Goal: Information Seeking & Learning: Learn about a topic

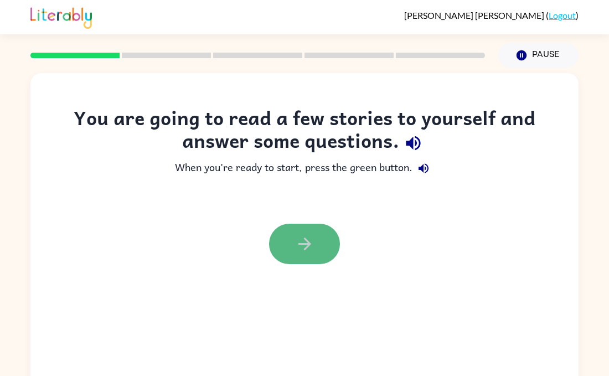
click at [309, 258] on button "button" at bounding box center [304, 244] width 71 height 40
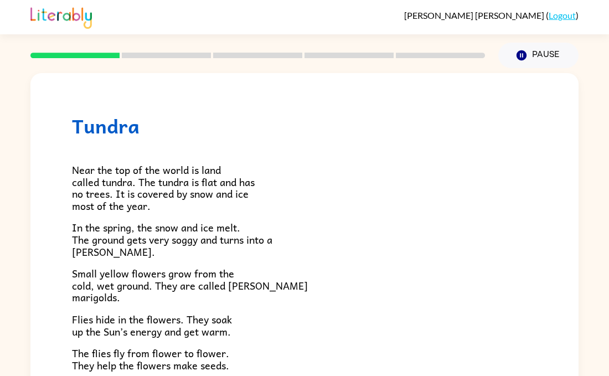
click at [145, 187] on span "Near the top of the world is land called tundra. The tundra is flat and has no …" at bounding box center [163, 188] width 183 height 52
click at [359, 211] on p "Near the top of the world is land called tundra. The tundra is flat and has no …" at bounding box center [304, 188] width 465 height 48
click at [17, 106] on div "Tundra Near the top of the world is land called tundra. The tundra is flat and …" at bounding box center [304, 228] width 609 height 321
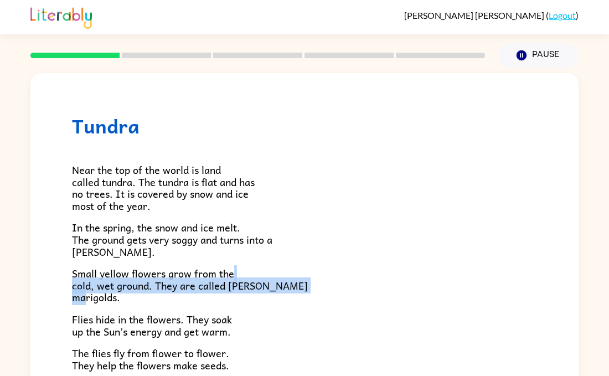
drag, startPoint x: 344, startPoint y: 298, endPoint x: 345, endPoint y: 277, distance: 20.5
click at [345, 277] on p "Small yellow flowers grow from the cold, wet ground. They are called [PERSON_NA…" at bounding box center [304, 285] width 465 height 36
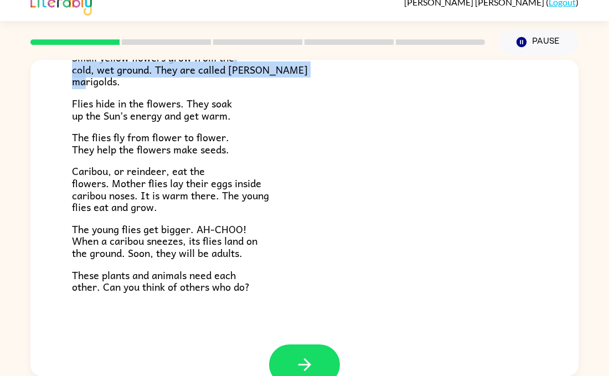
scroll to position [226, 0]
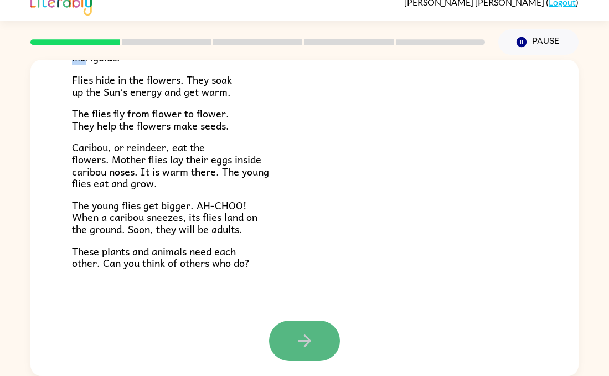
click at [317, 347] on button "button" at bounding box center [304, 341] width 71 height 40
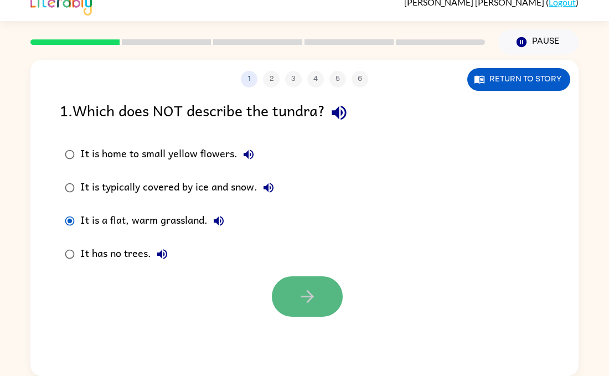
click at [319, 289] on button "button" at bounding box center [307, 296] width 71 height 40
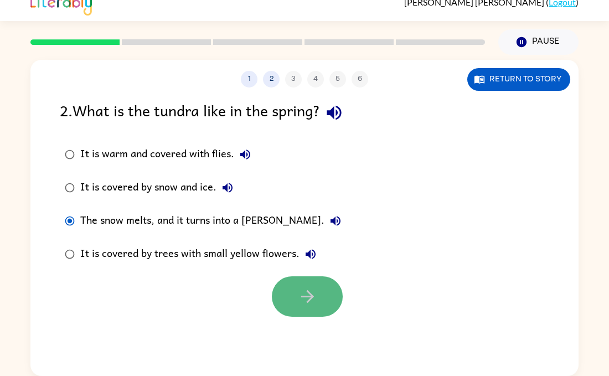
click at [326, 298] on button "button" at bounding box center [307, 296] width 71 height 40
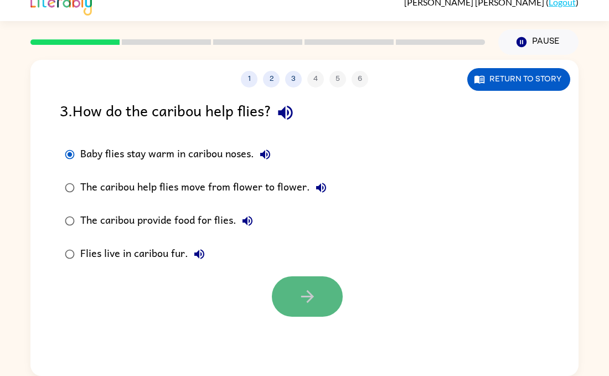
click at [298, 288] on icon "button" at bounding box center [307, 296] width 19 height 19
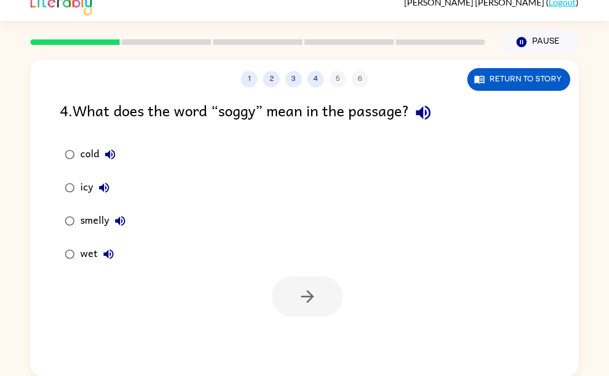
click at [180, 195] on div "cold icy smelly wet" at bounding box center [319, 204] width 519 height 133
click at [514, 78] on button "Return to story" at bounding box center [518, 79] width 103 height 23
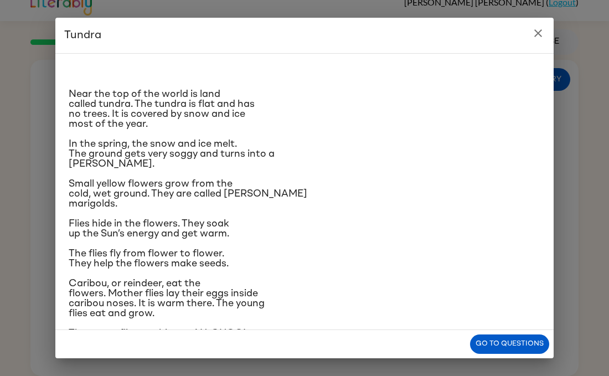
click at [549, 35] on button "close" at bounding box center [538, 33] width 22 height 22
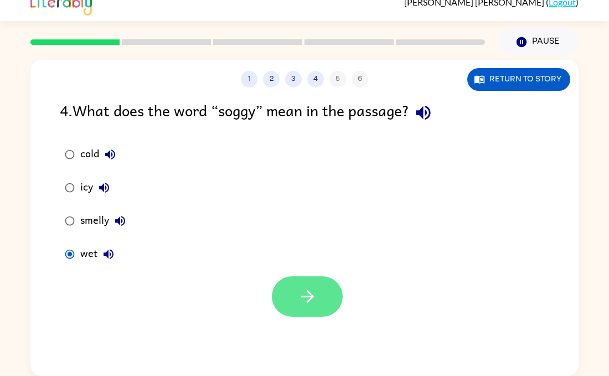
click at [277, 287] on button "button" at bounding box center [307, 296] width 71 height 40
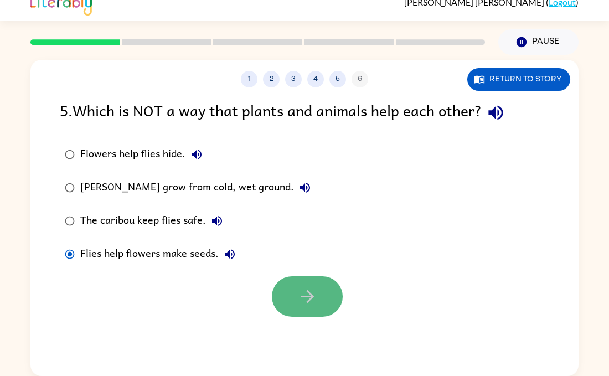
click at [309, 303] on icon "button" at bounding box center [307, 296] width 19 height 19
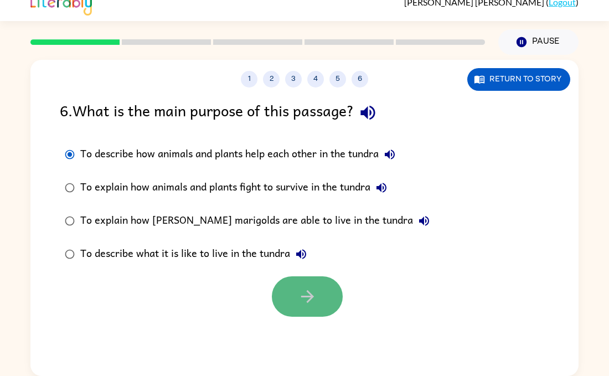
click at [309, 294] on icon "button" at bounding box center [307, 296] width 13 height 13
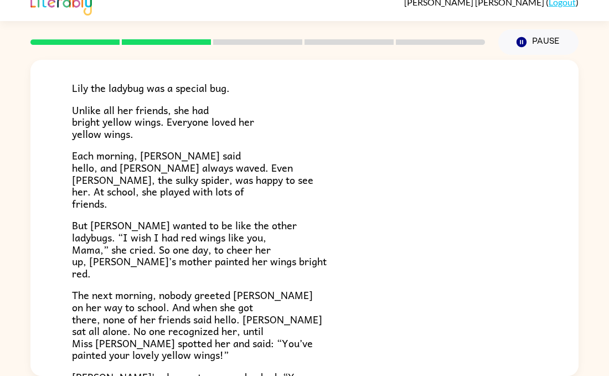
scroll to position [69, 0]
click at [310, 314] on p "The next morning, nobody greeted [PERSON_NAME] on her way to school. And when s…" at bounding box center [304, 324] width 465 height 72
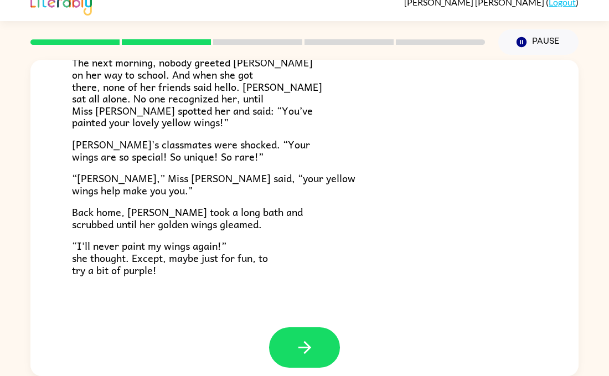
scroll to position [303, 0]
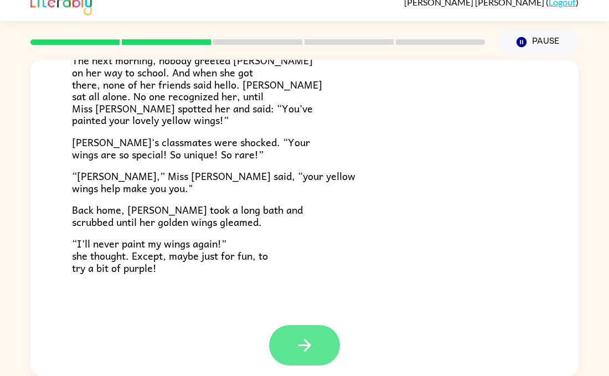
click at [303, 344] on icon "button" at bounding box center [304, 344] width 19 height 19
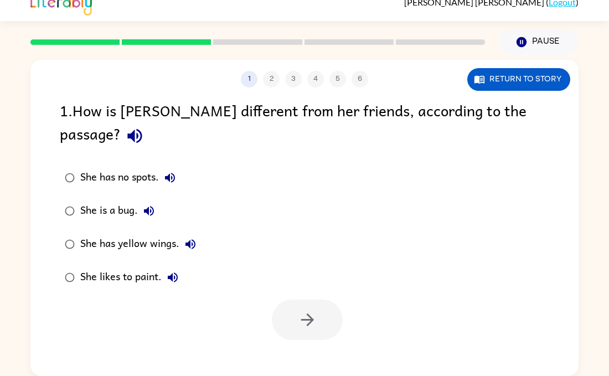
scroll to position [0, 0]
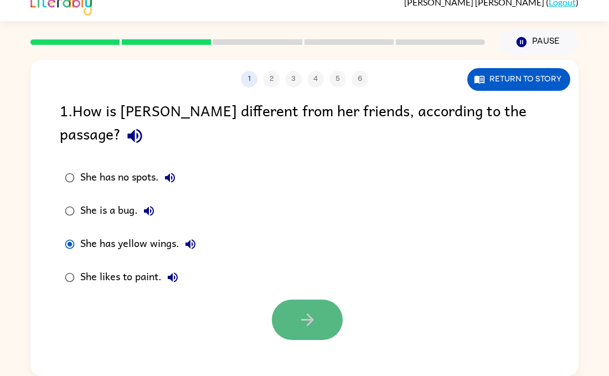
click at [323, 300] on button "button" at bounding box center [307, 320] width 71 height 40
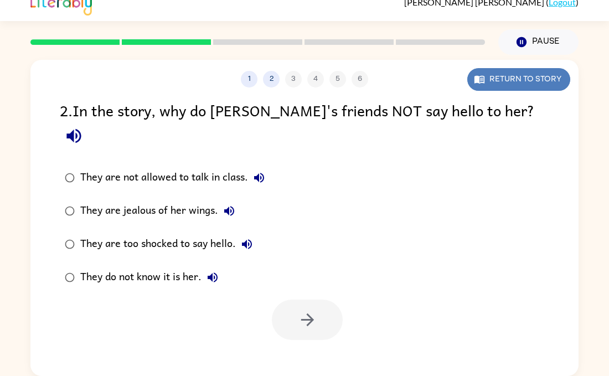
click at [528, 73] on button "Return to story" at bounding box center [518, 79] width 103 height 23
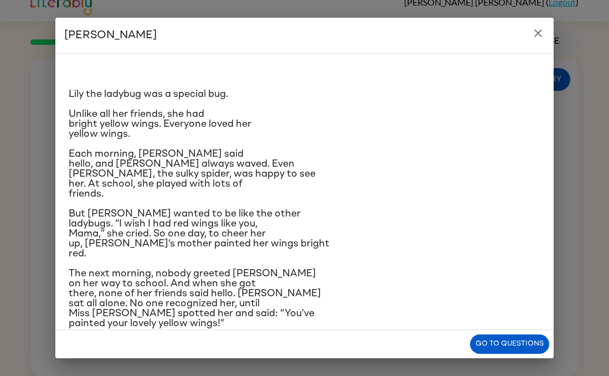
click at [185, 318] on span "The next morning, nobody greeted [PERSON_NAME] on her way to school. And when s…" at bounding box center [195, 299] width 252 height 60
click at [515, 343] on button "Go to questions" at bounding box center [509, 343] width 79 height 19
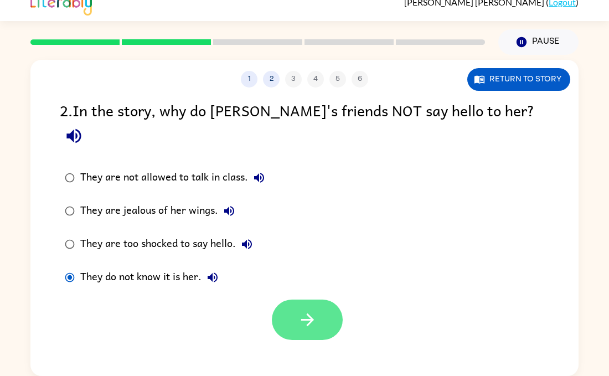
click at [278, 300] on button "button" at bounding box center [307, 320] width 71 height 40
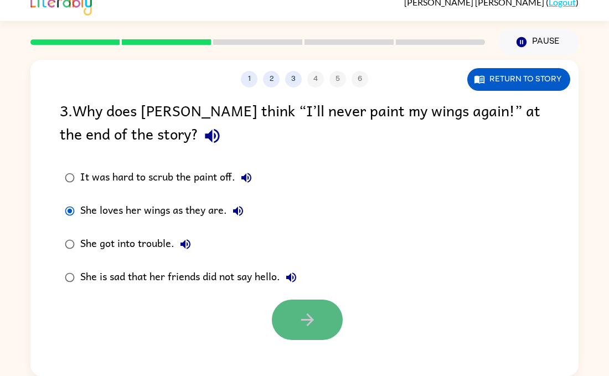
click at [315, 325] on icon "button" at bounding box center [307, 319] width 19 height 19
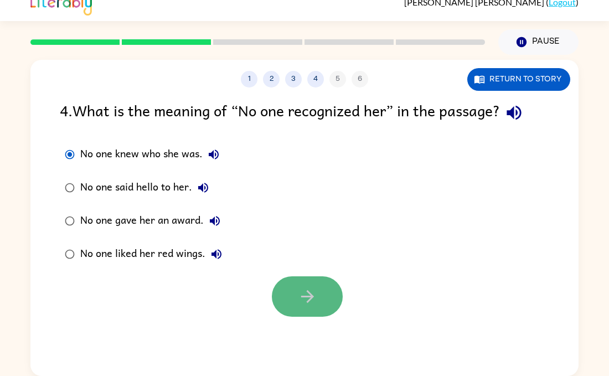
click at [324, 296] on button "button" at bounding box center [307, 296] width 71 height 40
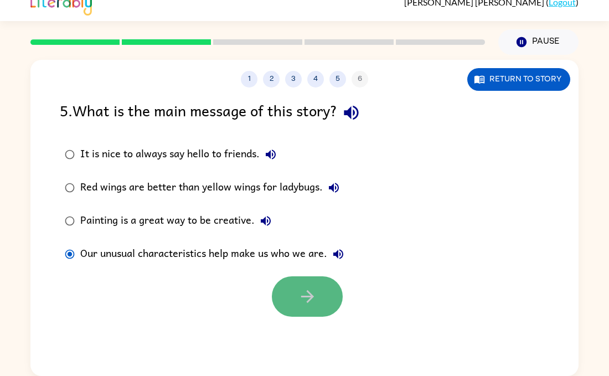
click at [312, 293] on icon "button" at bounding box center [307, 296] width 19 height 19
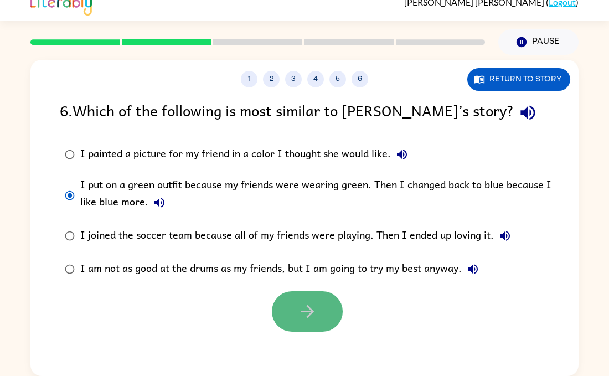
click at [319, 329] on button "button" at bounding box center [307, 311] width 71 height 40
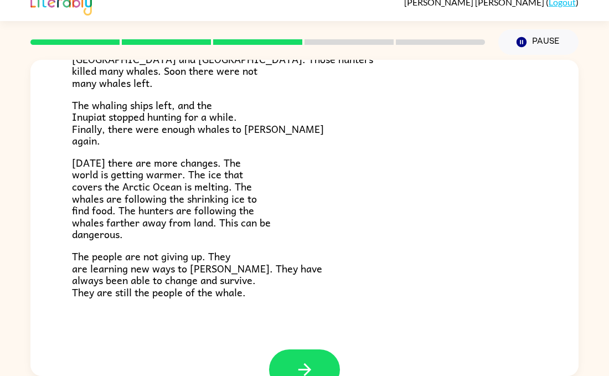
scroll to position [373, 0]
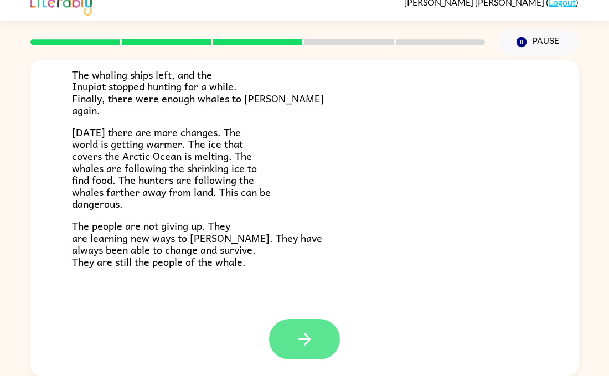
click at [285, 329] on button "button" at bounding box center [304, 339] width 71 height 40
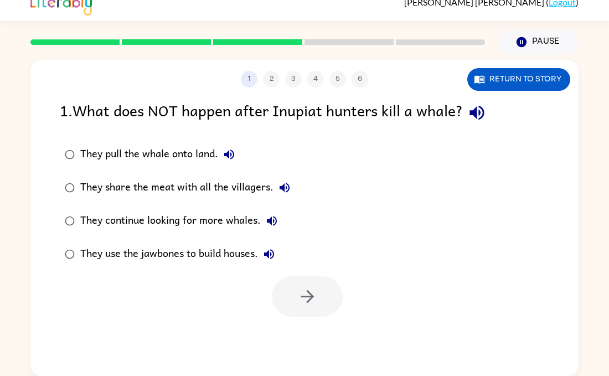
scroll to position [0, 0]
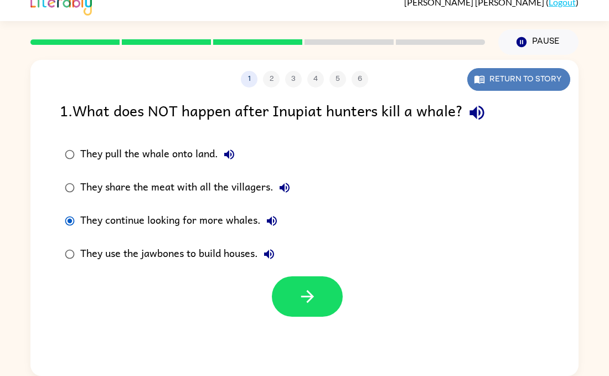
click at [531, 85] on button "Return to story" at bounding box center [518, 79] width 103 height 23
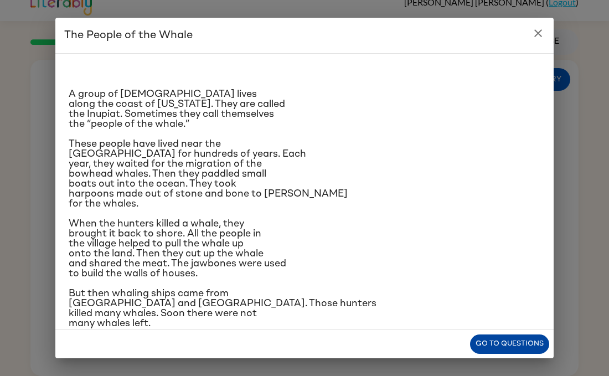
click at [510, 339] on button "Go to questions" at bounding box center [509, 343] width 79 height 19
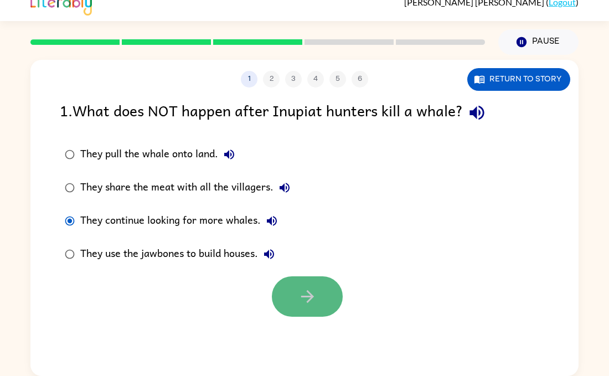
click at [326, 304] on button "button" at bounding box center [307, 296] width 71 height 40
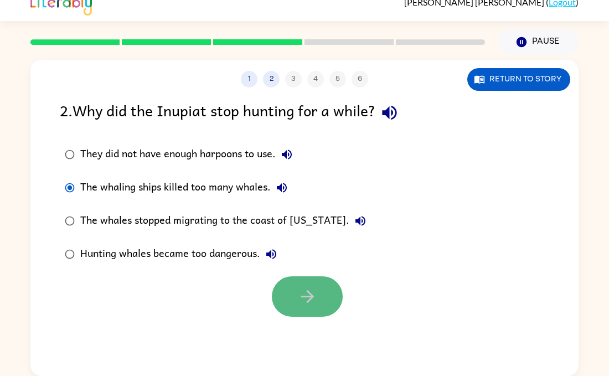
click at [290, 293] on button "button" at bounding box center [307, 296] width 71 height 40
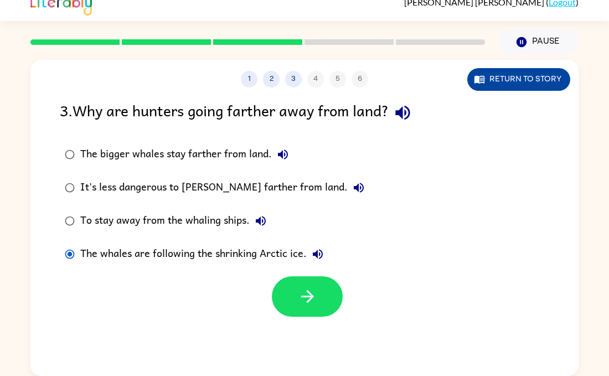
click at [539, 74] on button "Return to story" at bounding box center [518, 79] width 103 height 23
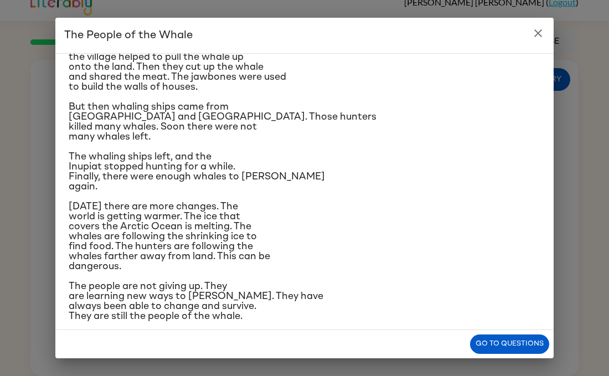
scroll to position [187, 0]
click at [495, 337] on button "Go to questions" at bounding box center [509, 343] width 79 height 19
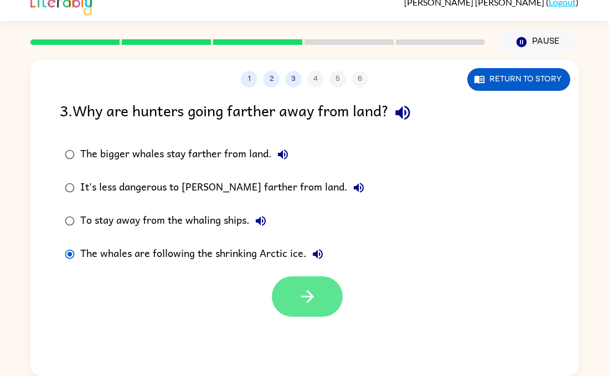
click at [308, 307] on button "button" at bounding box center [307, 296] width 71 height 40
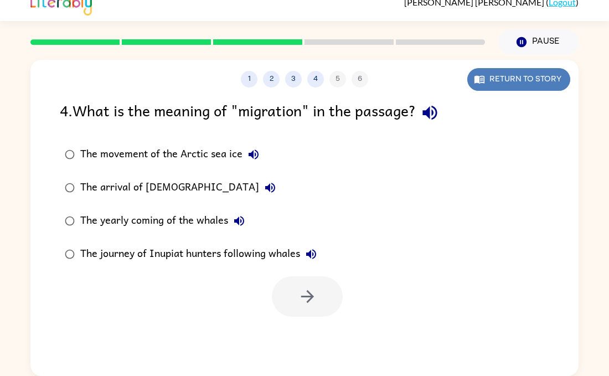
click at [507, 74] on button "Return to story" at bounding box center [518, 79] width 103 height 23
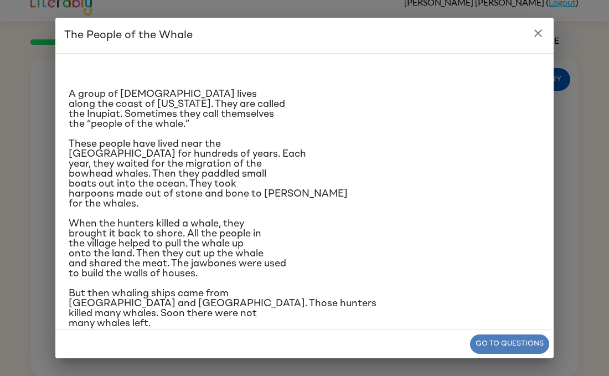
click at [512, 337] on button "Go to questions" at bounding box center [509, 343] width 79 height 19
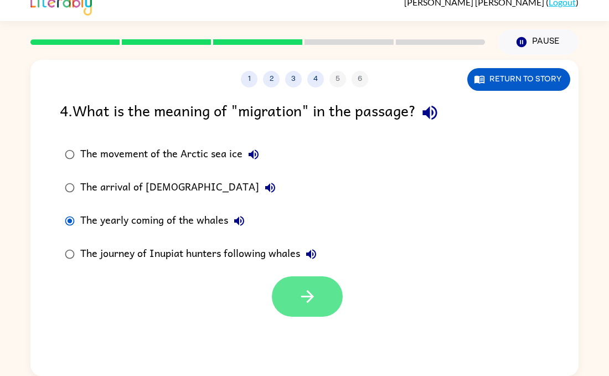
click at [306, 292] on icon "button" at bounding box center [307, 296] width 19 height 19
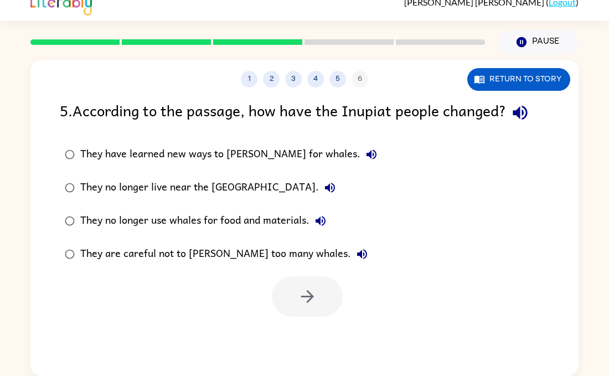
click at [168, 213] on div "They no longer use whales for food and materials." at bounding box center [205, 221] width 251 height 22
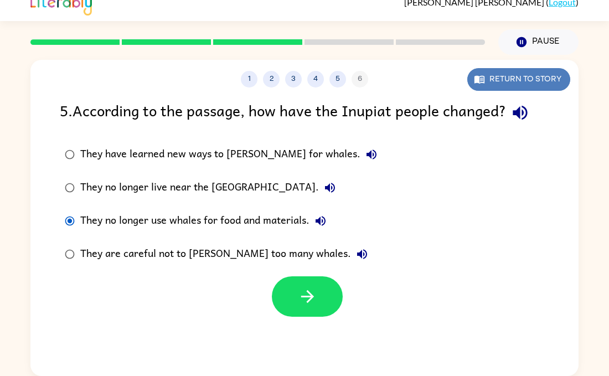
click at [536, 73] on button "Return to story" at bounding box center [518, 79] width 103 height 23
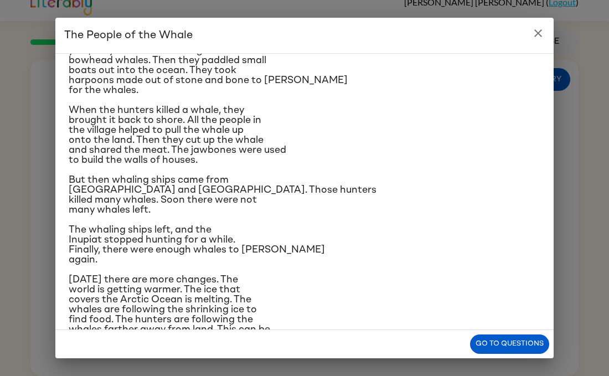
scroll to position [114, 0]
click at [503, 344] on button "Go to questions" at bounding box center [509, 343] width 79 height 19
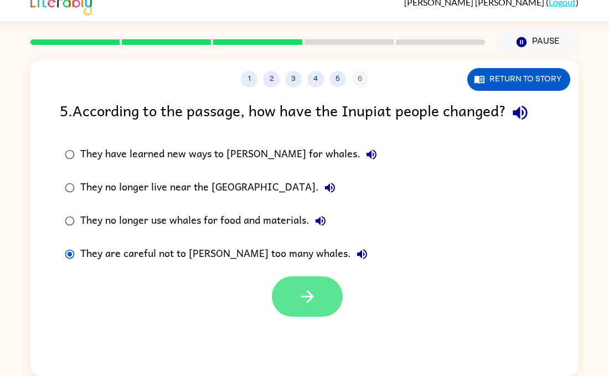
click at [315, 298] on icon "button" at bounding box center [307, 296] width 19 height 19
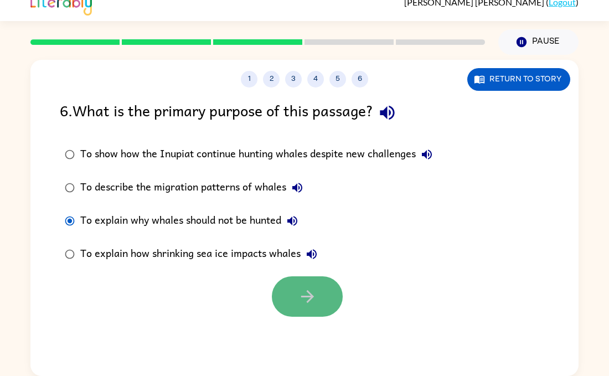
click at [318, 304] on button "button" at bounding box center [307, 296] width 71 height 40
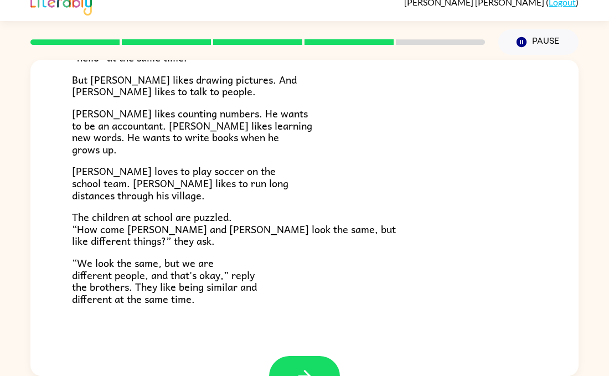
scroll to position [204, 0]
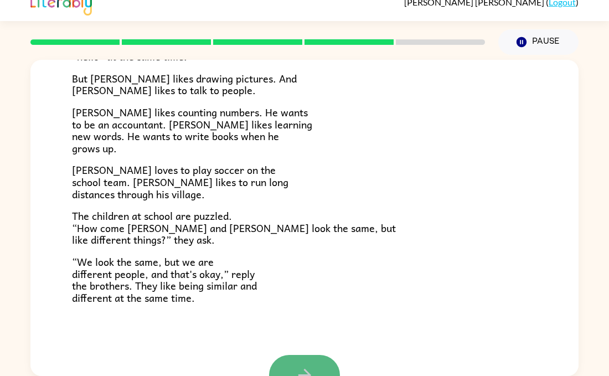
click at [291, 368] on button "button" at bounding box center [304, 375] width 71 height 40
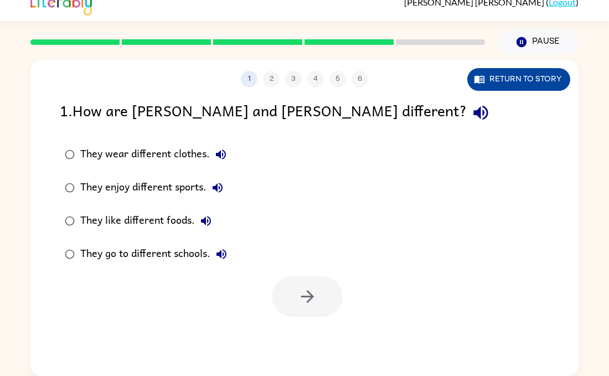
click at [527, 88] on button "Return to story" at bounding box center [518, 79] width 103 height 23
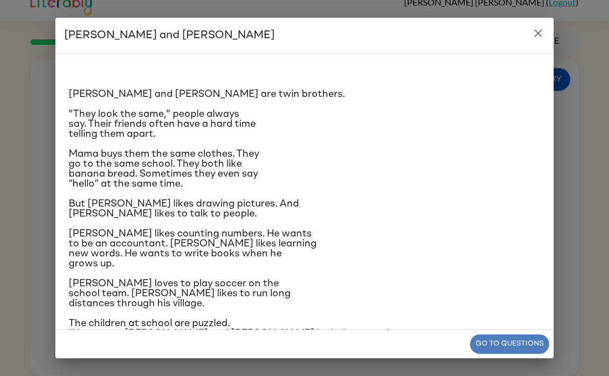
click at [520, 335] on button "Go to questions" at bounding box center [509, 343] width 79 height 19
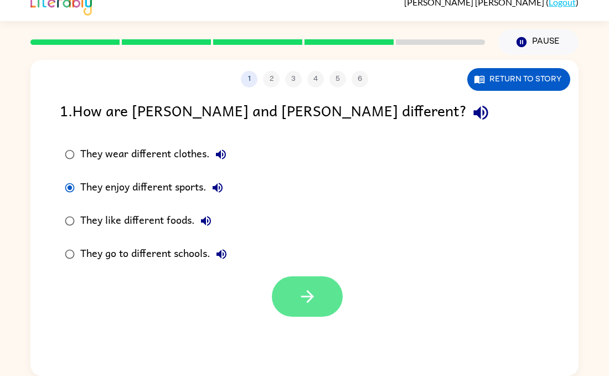
click at [318, 290] on button "button" at bounding box center [307, 296] width 71 height 40
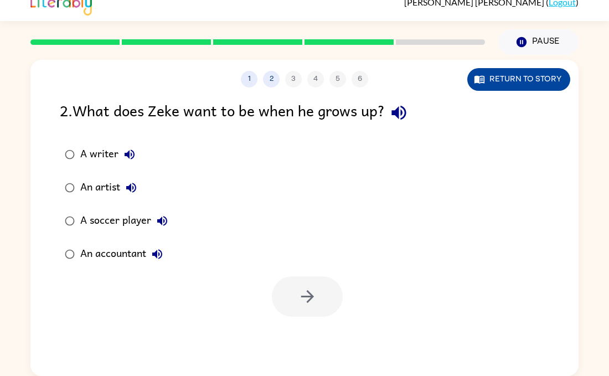
click at [514, 78] on button "Return to story" at bounding box center [518, 79] width 103 height 23
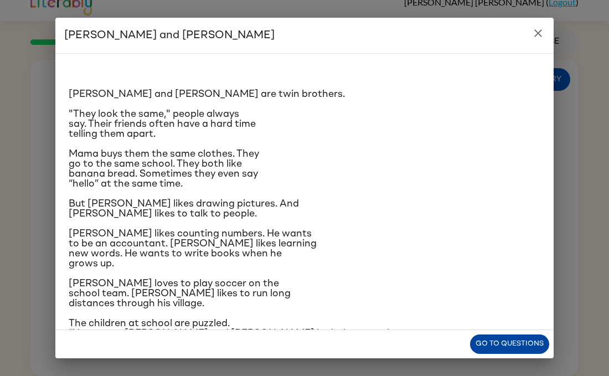
click at [481, 339] on button "Go to questions" at bounding box center [509, 343] width 79 height 19
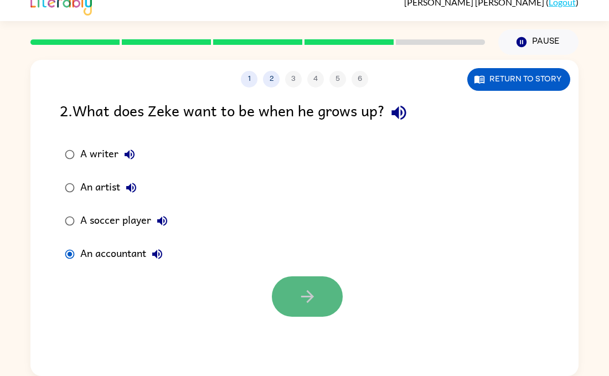
click at [296, 302] on button "button" at bounding box center [307, 296] width 71 height 40
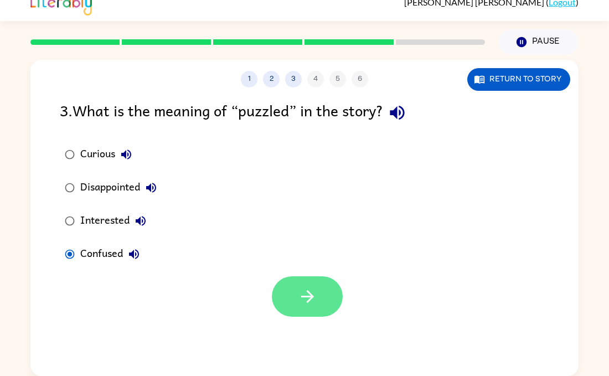
click at [277, 291] on button "button" at bounding box center [307, 296] width 71 height 40
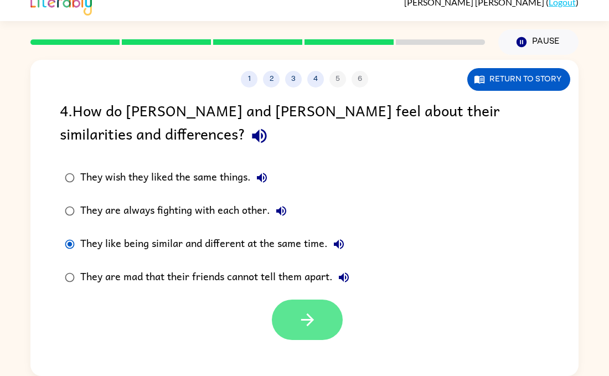
click at [317, 317] on button "button" at bounding box center [307, 320] width 71 height 40
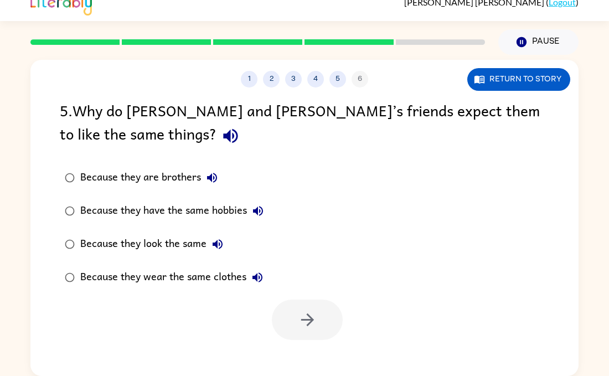
click at [330, 321] on div at bounding box center [307, 320] width 71 height 40
click at [533, 77] on button "Return to story" at bounding box center [518, 79] width 103 height 23
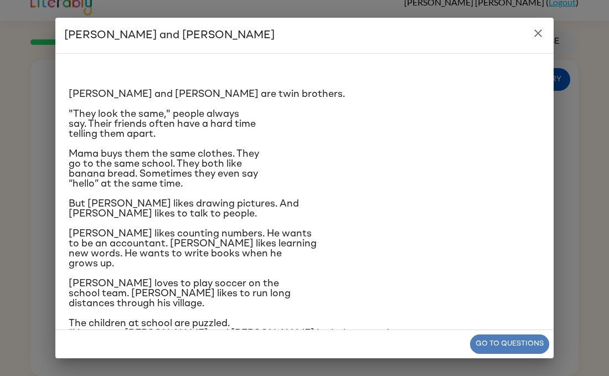
click at [527, 340] on button "Go to questions" at bounding box center [509, 343] width 79 height 19
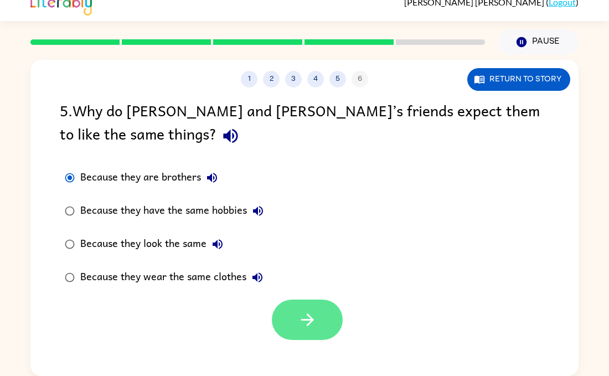
click at [311, 327] on icon "button" at bounding box center [307, 319] width 19 height 19
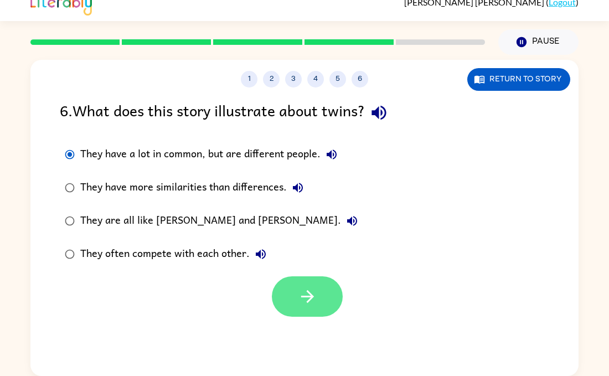
click at [316, 311] on button "button" at bounding box center [307, 296] width 71 height 40
